Goal: Task Accomplishment & Management: Use online tool/utility

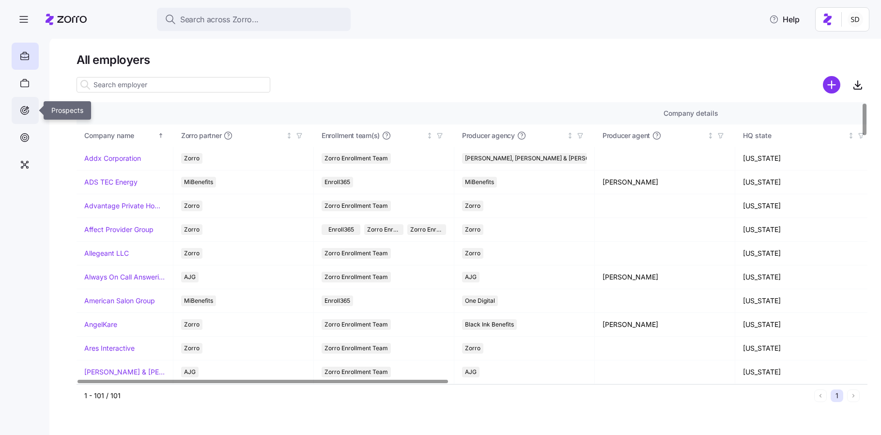
click at [24, 108] on icon at bounding box center [24, 111] width 11 height 12
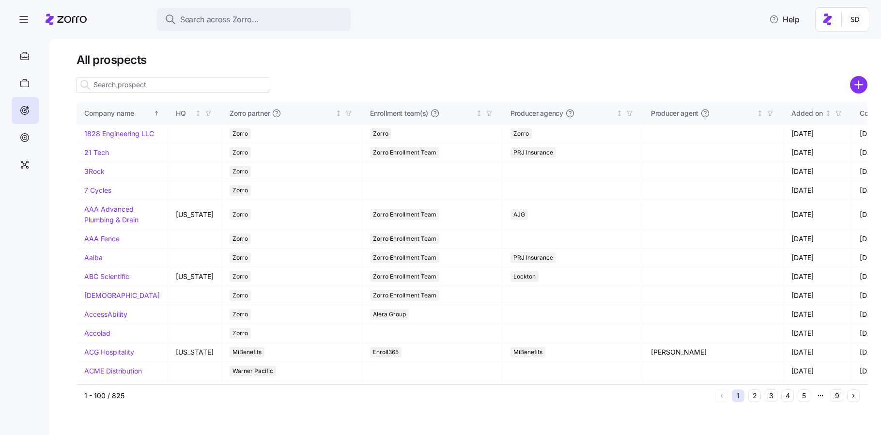
click at [123, 87] on input at bounding box center [174, 84] width 194 height 15
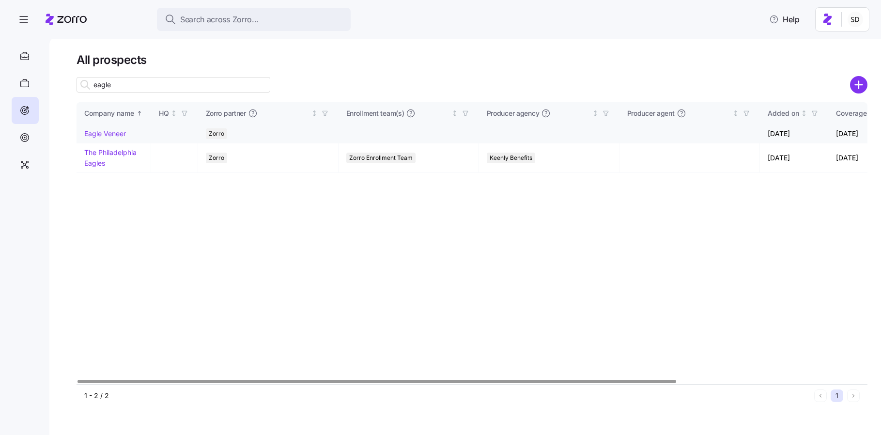
type input "eagle"
click at [102, 134] on link "Eagle Veneer" at bounding box center [105, 133] width 42 height 8
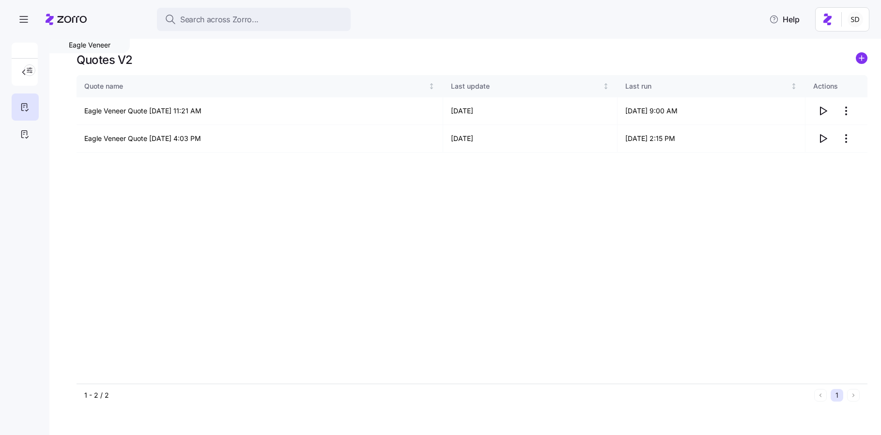
click at [861, 58] on icon "add icon" at bounding box center [862, 58] width 12 height 12
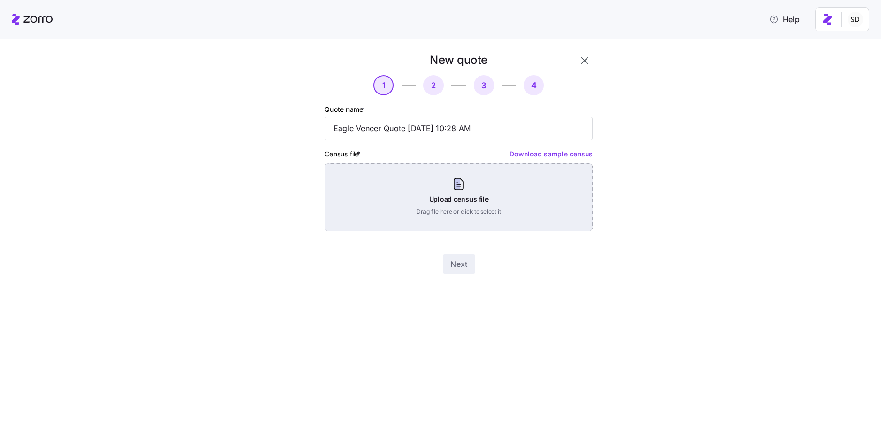
click at [461, 198] on div "Upload census file Drag file here or click to select it" at bounding box center [458, 197] width 268 height 68
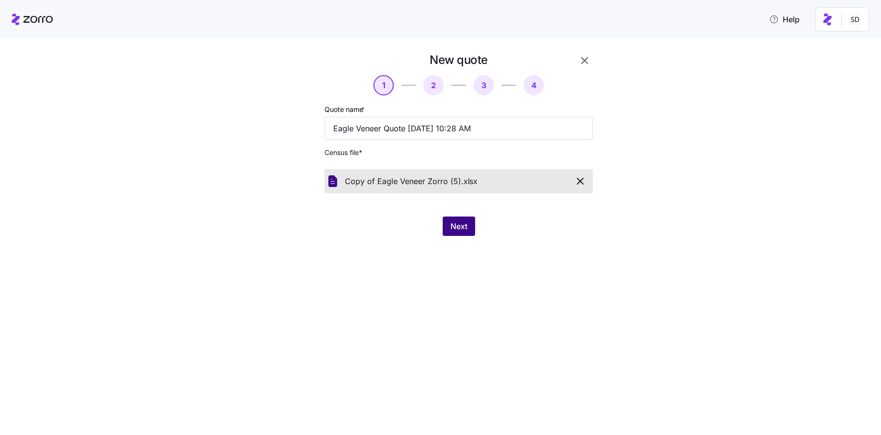
click at [459, 226] on span "Next" at bounding box center [458, 226] width 17 height 12
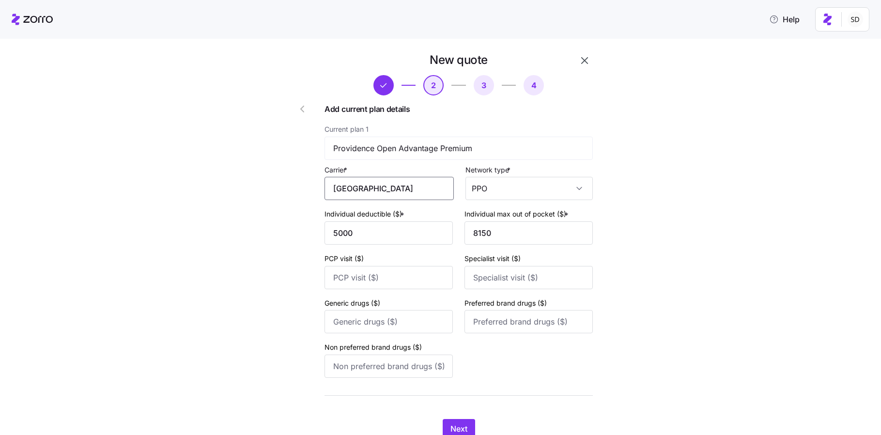
click at [404, 191] on input "Providence" at bounding box center [388, 188] width 129 height 23
click at [394, 240] on span "Providence Health Plan" at bounding box center [380, 239] width 85 height 12
type input "Providence Health Plan"
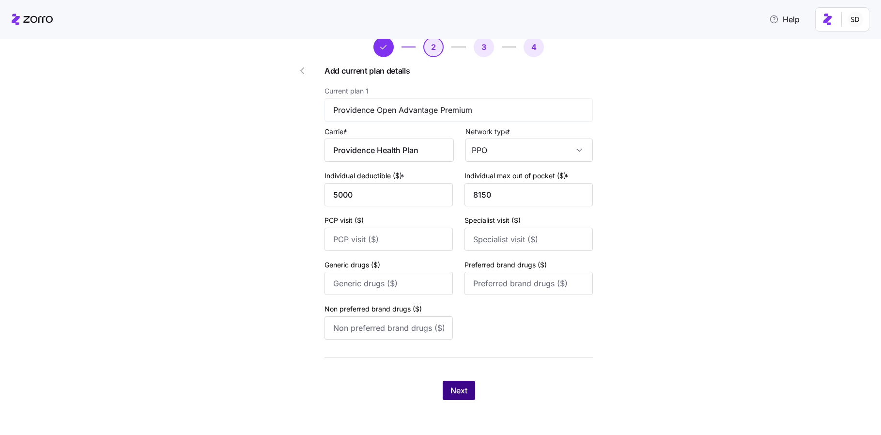
click at [457, 387] on span "Next" at bounding box center [458, 390] width 17 height 12
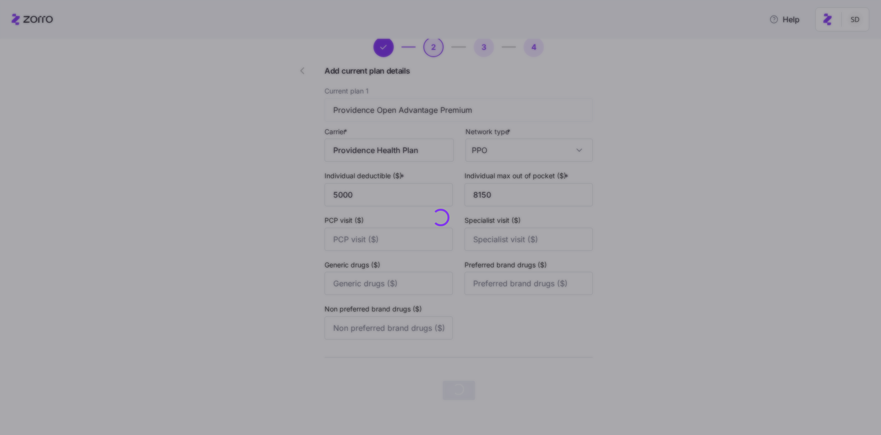
scroll to position [0, 0]
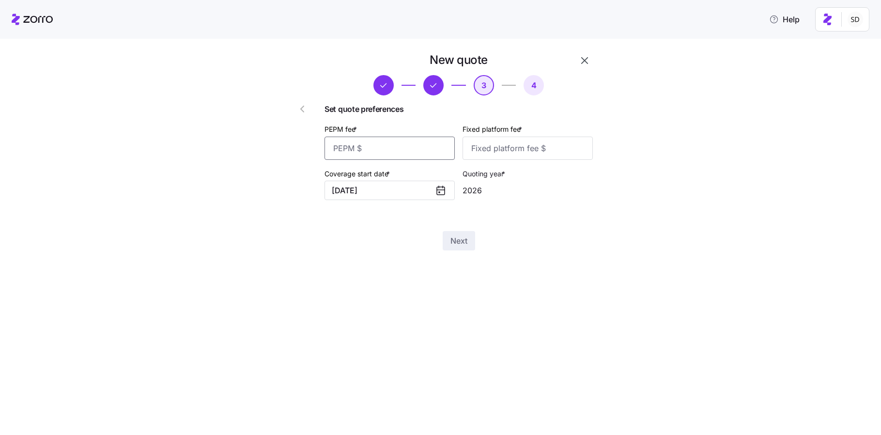
click at [391, 137] on input "PEPM fee *" at bounding box center [389, 148] width 130 height 23
type input "75"
click at [489, 149] on input "Fixed platform fee *" at bounding box center [527, 148] width 130 height 23
type input "100"
click at [720, 243] on div "New quote 3 4 Set quote preferences PEPM fee * 75 Fixed platform fee * 100 Cove…" at bounding box center [447, 157] width 840 height 210
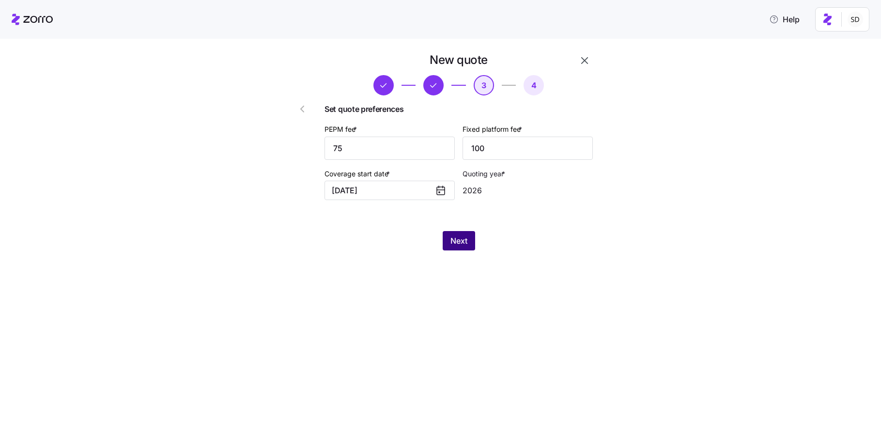
click at [454, 238] on span "Next" at bounding box center [458, 241] width 17 height 12
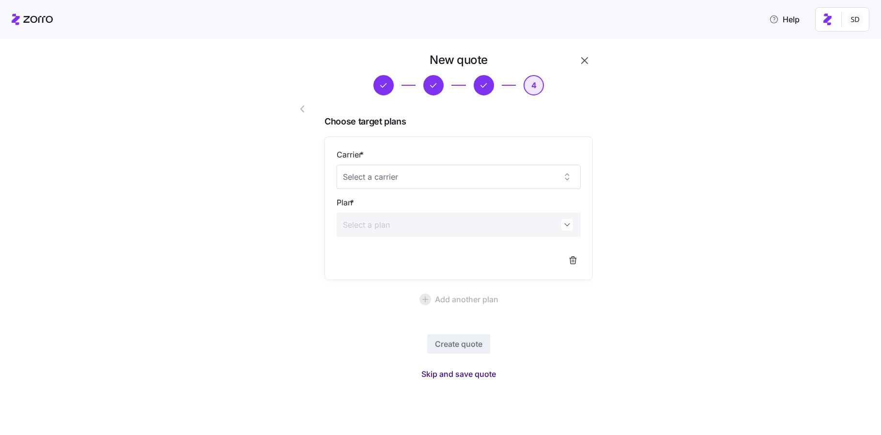
click at [458, 373] on span "Skip and save quote" at bounding box center [458, 374] width 75 height 12
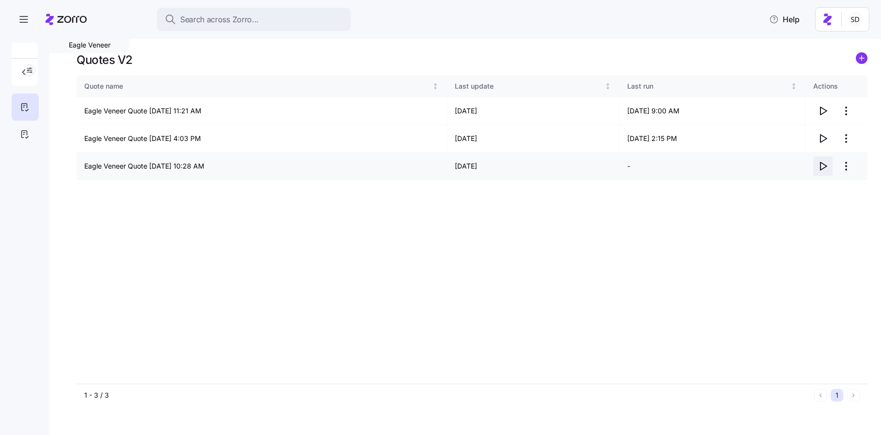
click at [822, 167] on icon "button" at bounding box center [823, 166] width 12 height 12
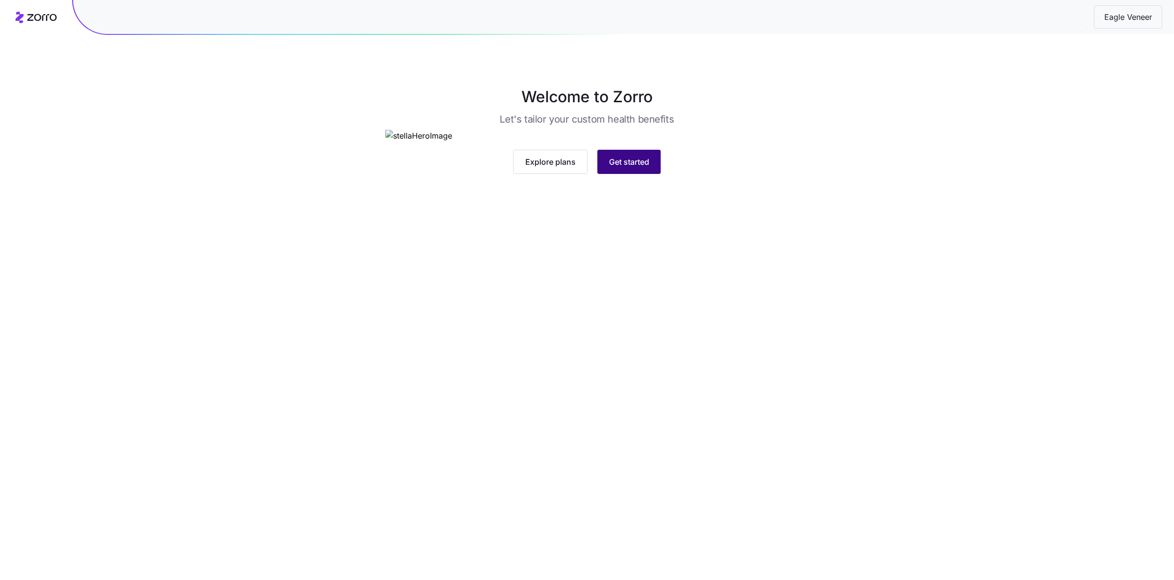
click at [619, 174] on button "Get started" at bounding box center [629, 162] width 63 height 24
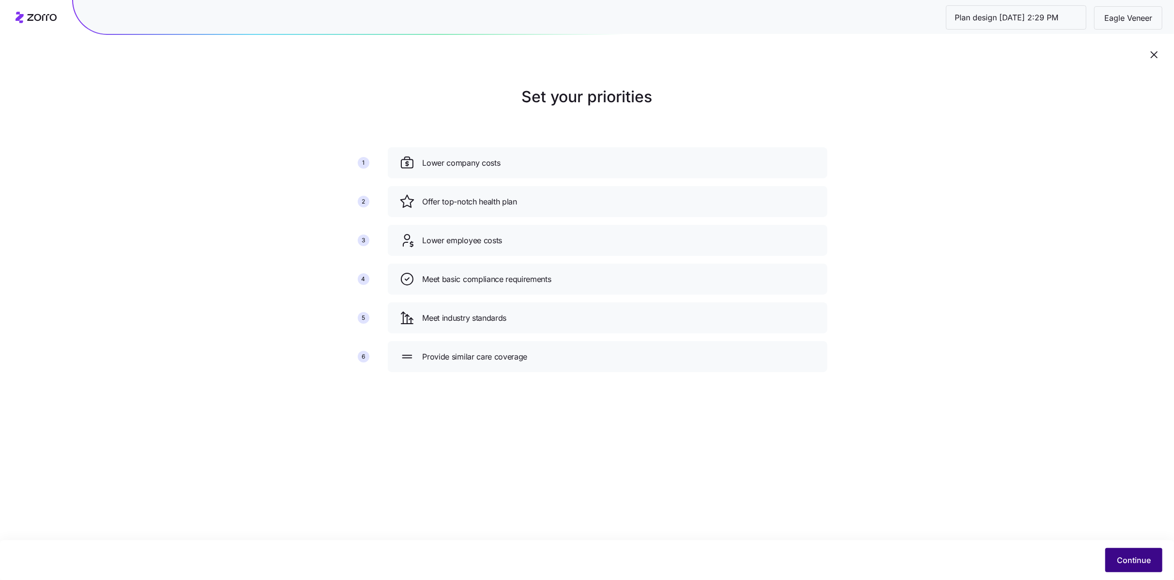
click at [1145, 563] on span "Continue" at bounding box center [1134, 560] width 34 height 12
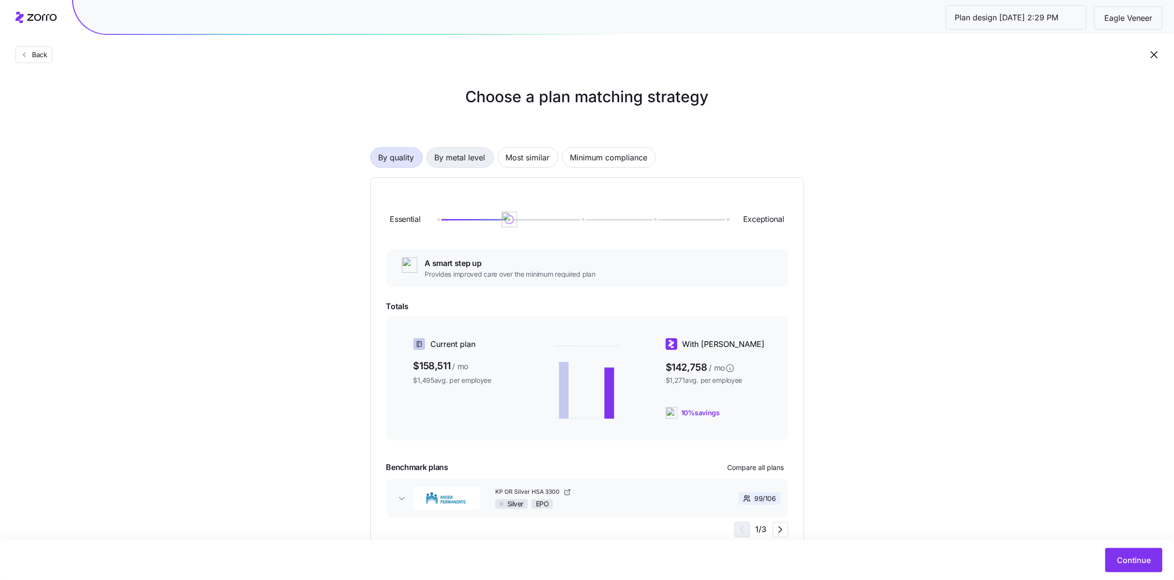
click at [463, 154] on span "By metal level" at bounding box center [460, 157] width 51 height 19
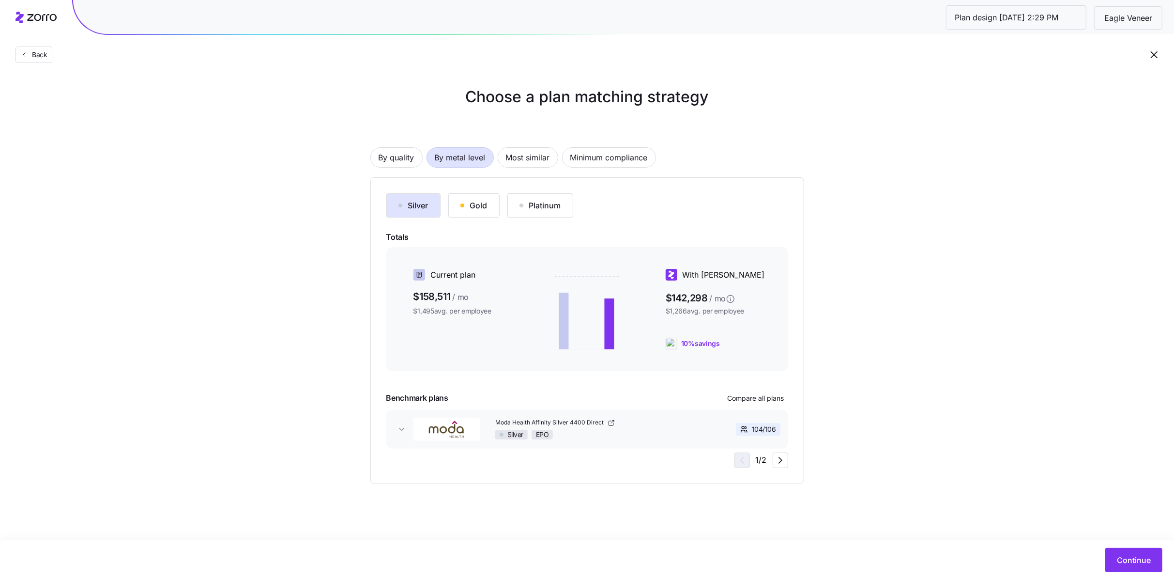
click at [423, 208] on div "Silver" at bounding box center [413, 205] width 30 height 12
click at [1134, 558] on span "Continue" at bounding box center [1134, 560] width 34 height 12
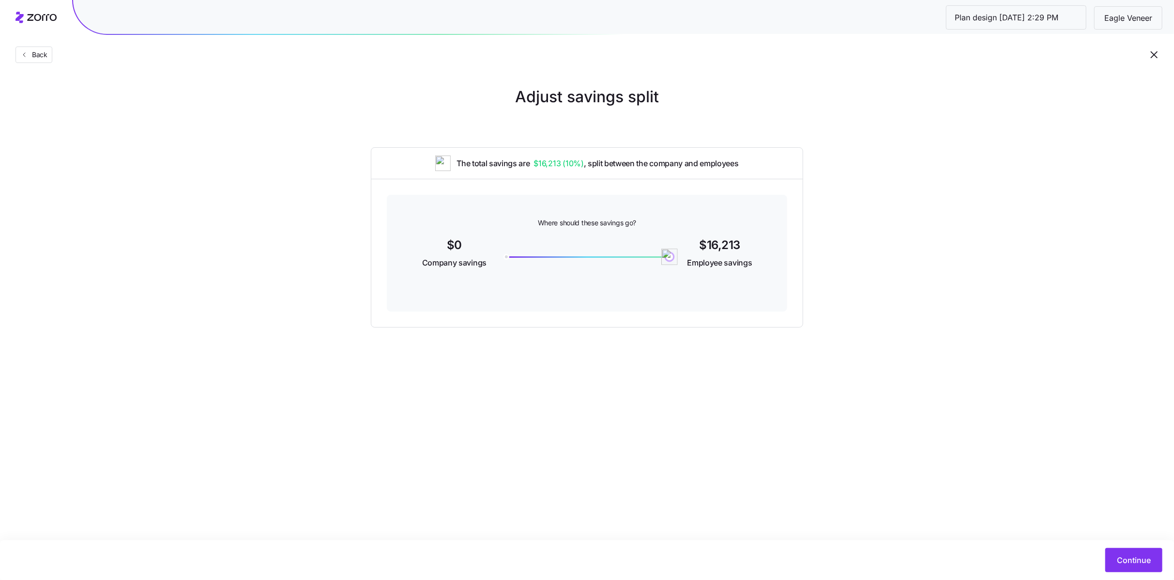
drag, startPoint x: 501, startPoint y: 260, endPoint x: 781, endPoint y: 262, distance: 280.8
click at [781, 262] on div "Where should these savings go? $0 Company savings 16213 $16,213 Employee savings" at bounding box center [587, 253] width 400 height 117
click at [1122, 558] on span "Continue" at bounding box center [1134, 560] width 34 height 12
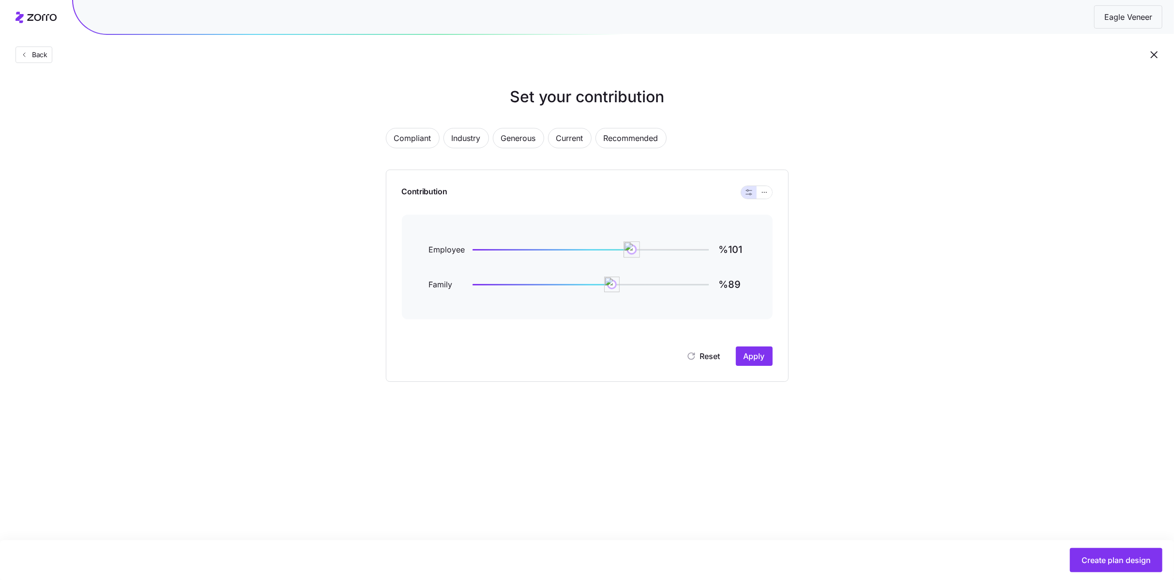
drag, startPoint x: 645, startPoint y: 250, endPoint x: 632, endPoint y: 251, distance: 13.2
click at [632, 251] on img at bounding box center [632, 249] width 16 height 16
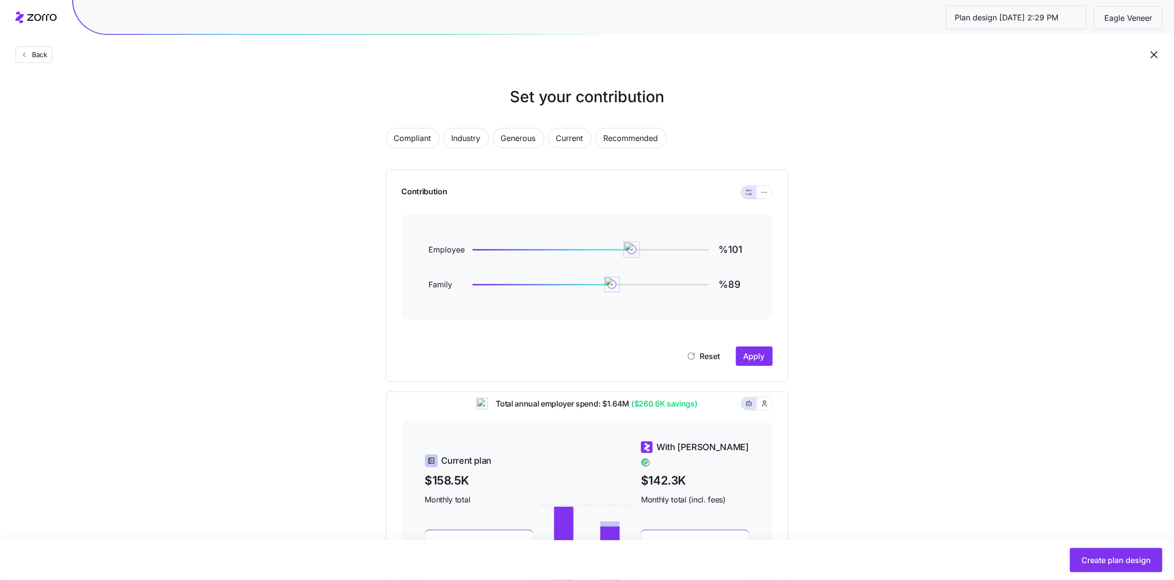
type input "%100"
drag, startPoint x: 634, startPoint y: 244, endPoint x: 629, endPoint y: 245, distance: 5.2
click at [629, 245] on img at bounding box center [630, 249] width 16 height 16
type input "%100"
drag, startPoint x: 616, startPoint y: 288, endPoint x: 630, endPoint y: 287, distance: 14.1
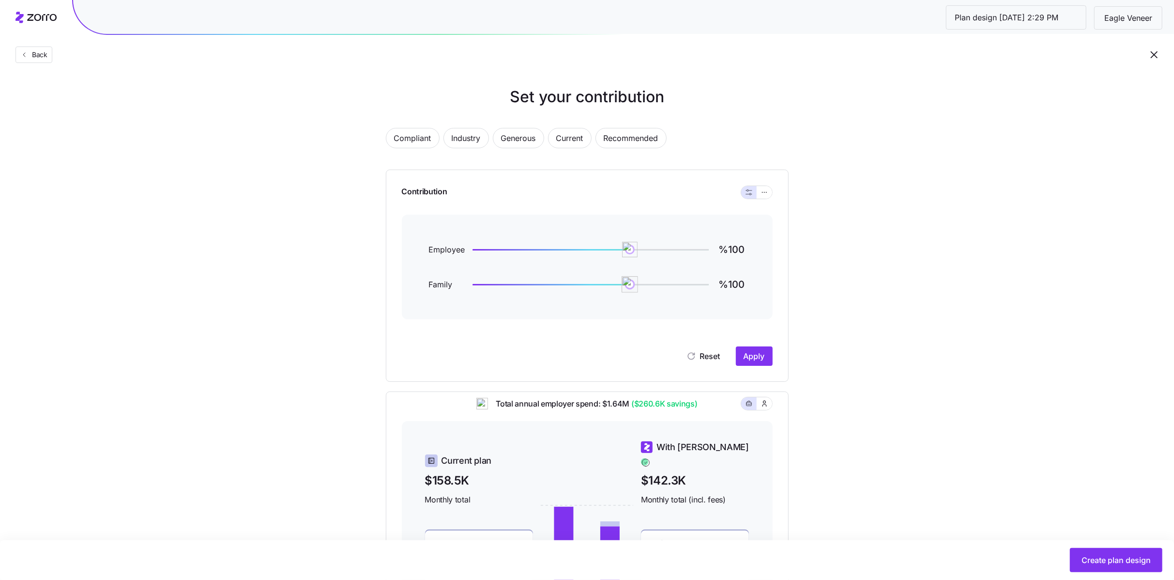
click at [630, 287] on img at bounding box center [630, 284] width 16 height 16
click at [753, 359] on span "Apply" at bounding box center [754, 356] width 21 height 12
click at [29, 57] on span "Back" at bounding box center [37, 55] width 19 height 10
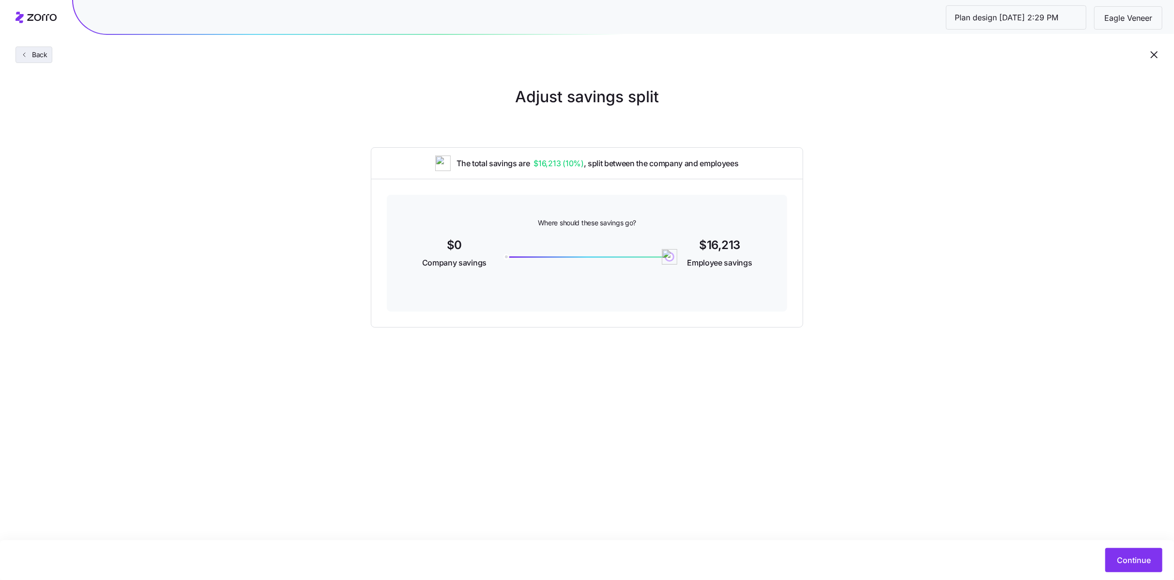
click at [29, 57] on span "Back" at bounding box center [37, 55] width 19 height 10
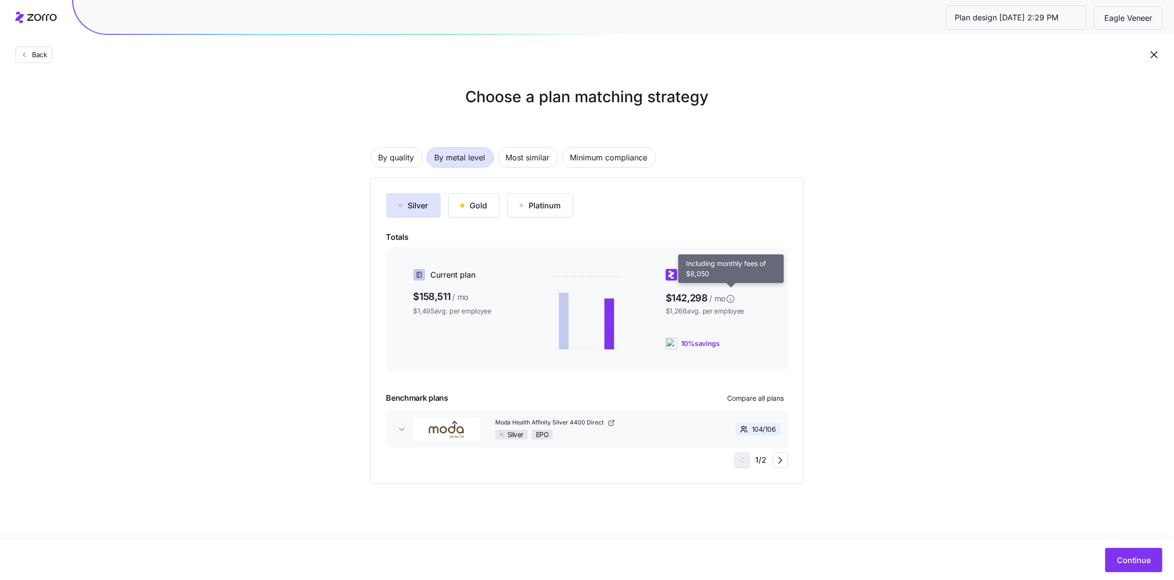
click at [956, 496] on main "Choose a plan matching strategy By quality By metal level Most similar Minimum …" at bounding box center [587, 290] width 1174 height 580
